Goal: Task Accomplishment & Management: Manage account settings

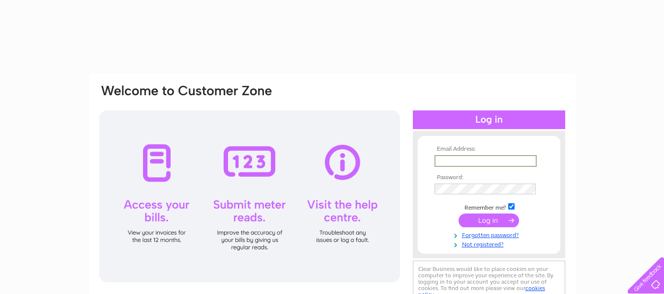
click at [442, 157] on input "text" at bounding box center [485, 161] width 102 height 12
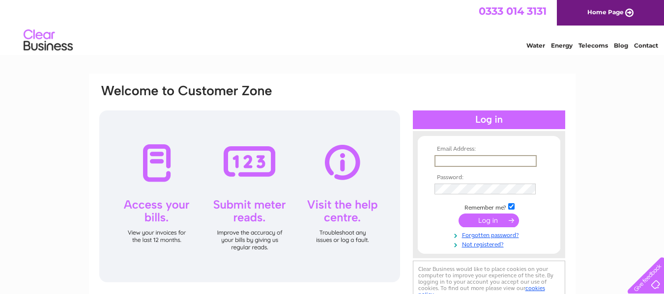
type input "[PERSON_NAME][EMAIL_ADDRESS][PERSON_NAME][DOMAIN_NAME]"
click at [477, 234] on link "Forgotten password?" at bounding box center [489, 234] width 111 height 9
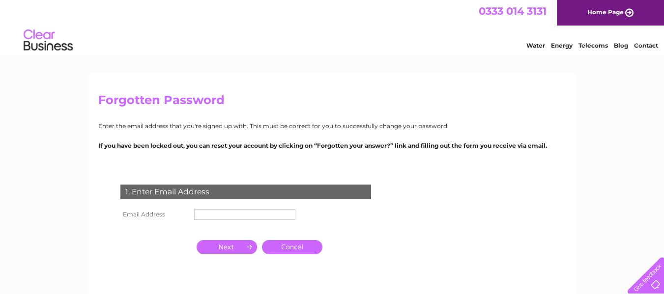
click at [238, 211] on input "text" at bounding box center [244, 214] width 101 height 11
type input "marilyn.paterson@yahoo.co.uk"
click at [230, 245] on input "button" at bounding box center [226, 247] width 60 height 14
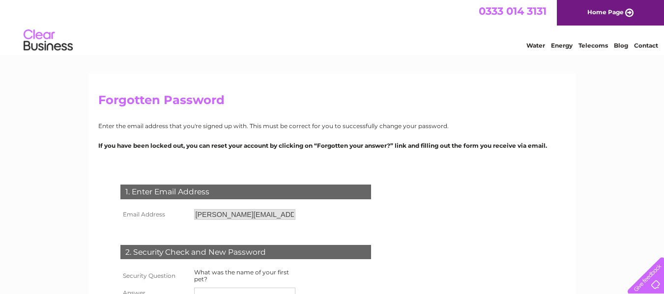
click at [230, 245] on div "2. Security Check and New Password" at bounding box center [245, 252] width 250 height 15
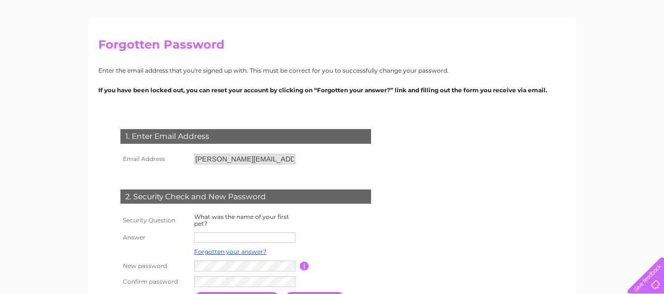
scroll to position [56, 0]
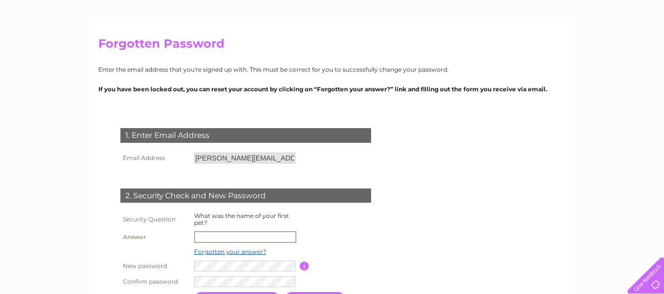
click at [226, 234] on input "text" at bounding box center [245, 237] width 102 height 12
type input "Heida"
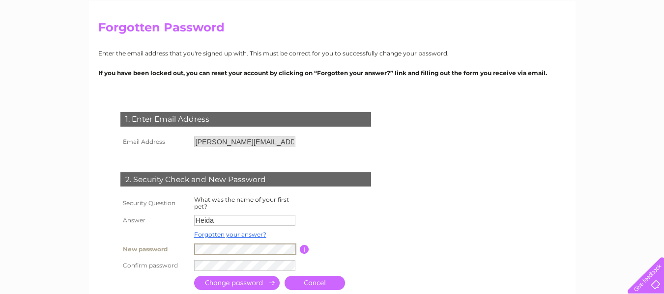
scroll to position [82, 0]
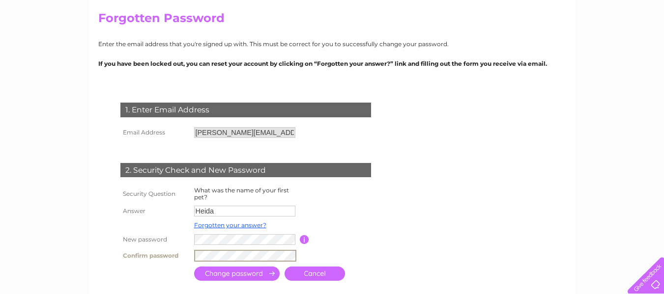
click at [252, 273] on input "submit" at bounding box center [236, 274] width 85 height 14
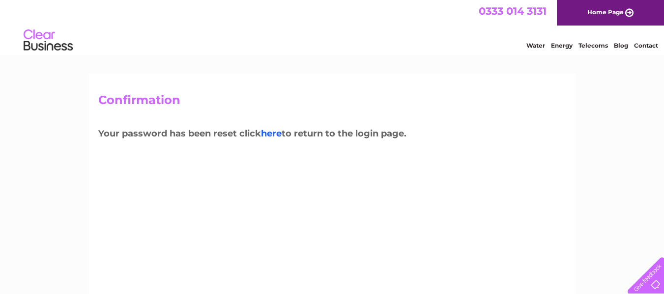
click at [274, 134] on link "here" at bounding box center [271, 133] width 21 height 11
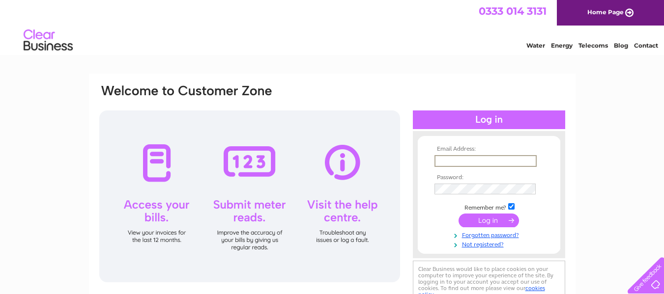
drag, startPoint x: 462, startPoint y: 162, endPoint x: 441, endPoint y: 164, distance: 21.7
drag, startPoint x: 441, startPoint y: 164, endPoint x: 620, endPoint y: 191, distance: 181.2
drag, startPoint x: 620, startPoint y: 191, endPoint x: 440, endPoint y: 155, distance: 183.8
drag, startPoint x: 440, startPoint y: 155, endPoint x: 591, endPoint y: 155, distance: 151.3
click at [591, 155] on div "Email Address: Password:" at bounding box center [332, 295] width 664 height 443
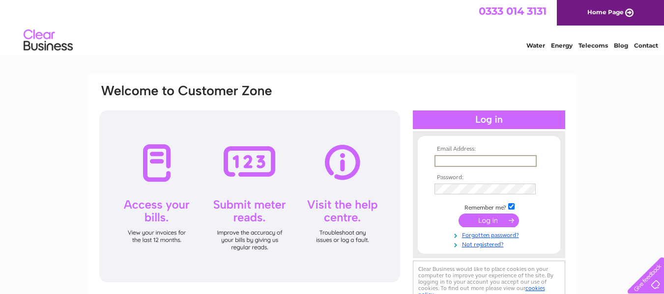
click at [474, 163] on input "text" at bounding box center [485, 161] width 102 height 12
type input "marilyn.paterson@yahoo.co.uk"
click at [493, 221] on input "submit" at bounding box center [488, 220] width 60 height 14
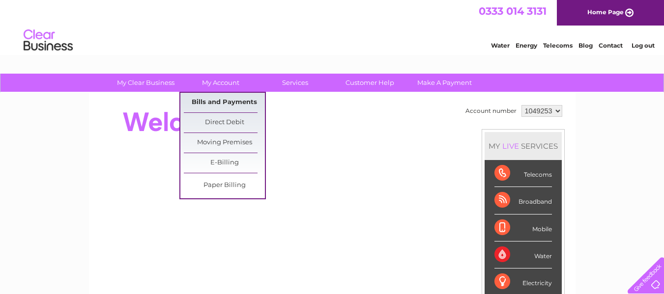
click at [209, 105] on link "Bills and Payments" at bounding box center [224, 103] width 81 height 20
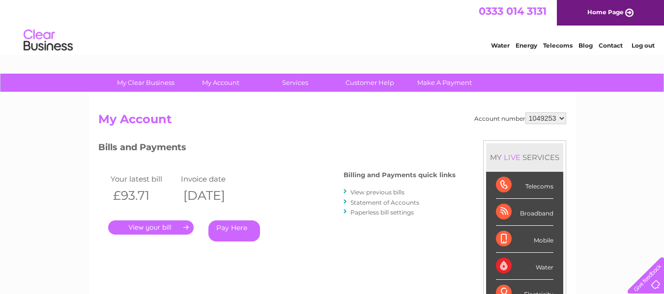
click at [375, 191] on link "View previous bills" at bounding box center [377, 192] width 54 height 7
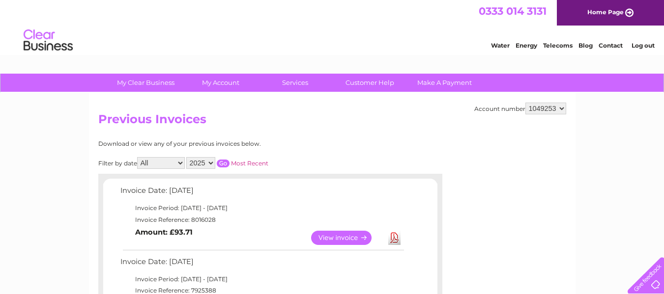
click at [393, 237] on link "Download" at bounding box center [394, 238] width 12 height 14
